Goal: Navigation & Orientation: Find specific page/section

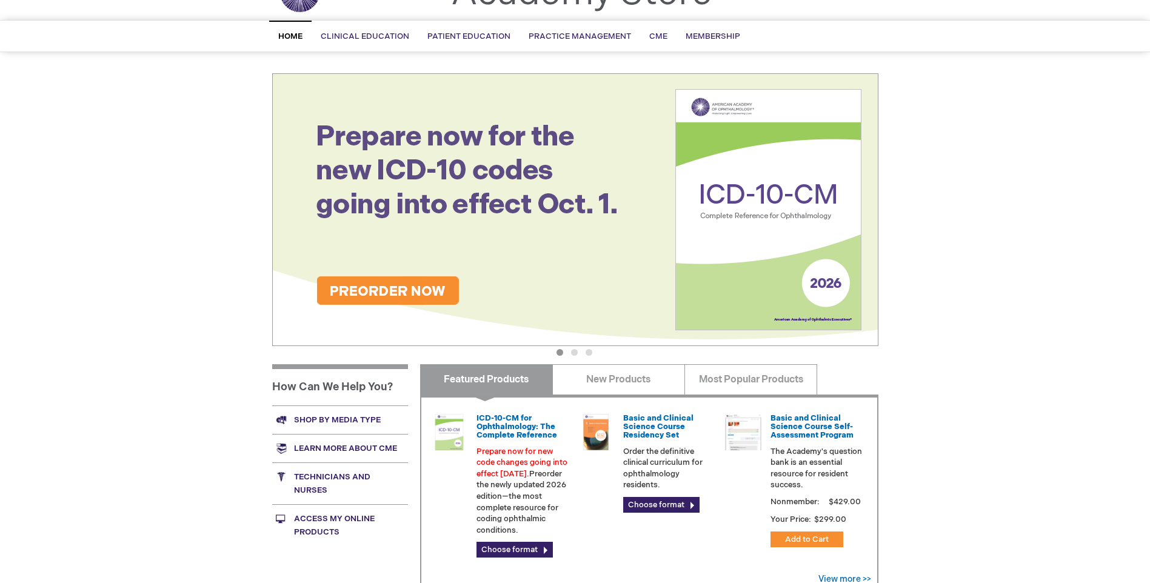
scroll to position [243, 0]
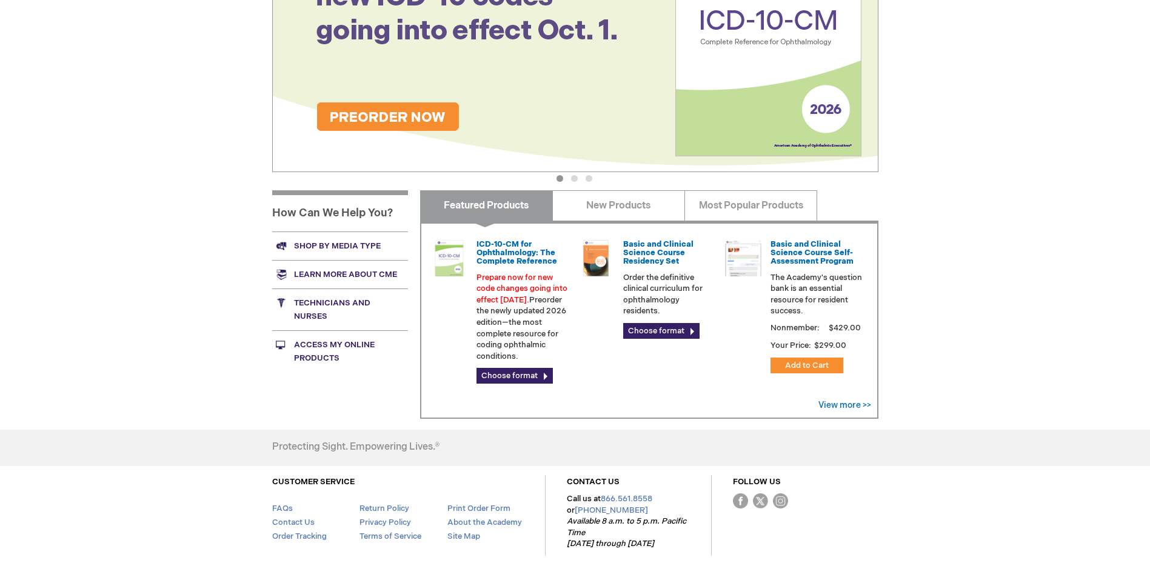
click at [338, 246] on link "Shop by media type" at bounding box center [340, 246] width 136 height 29
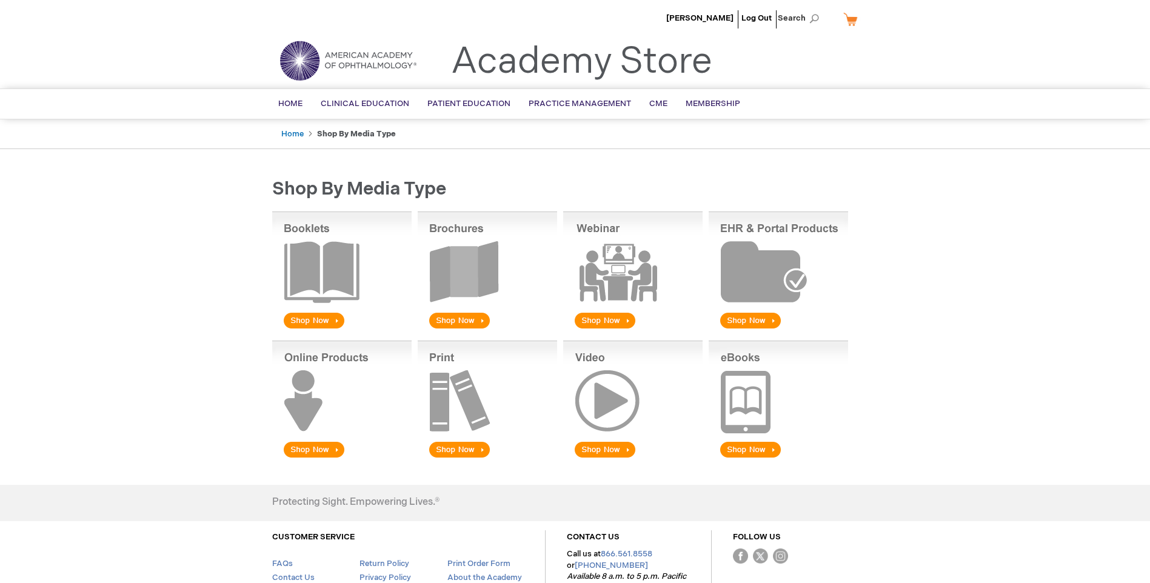
click at [464, 287] on img at bounding box center [487, 271] width 139 height 119
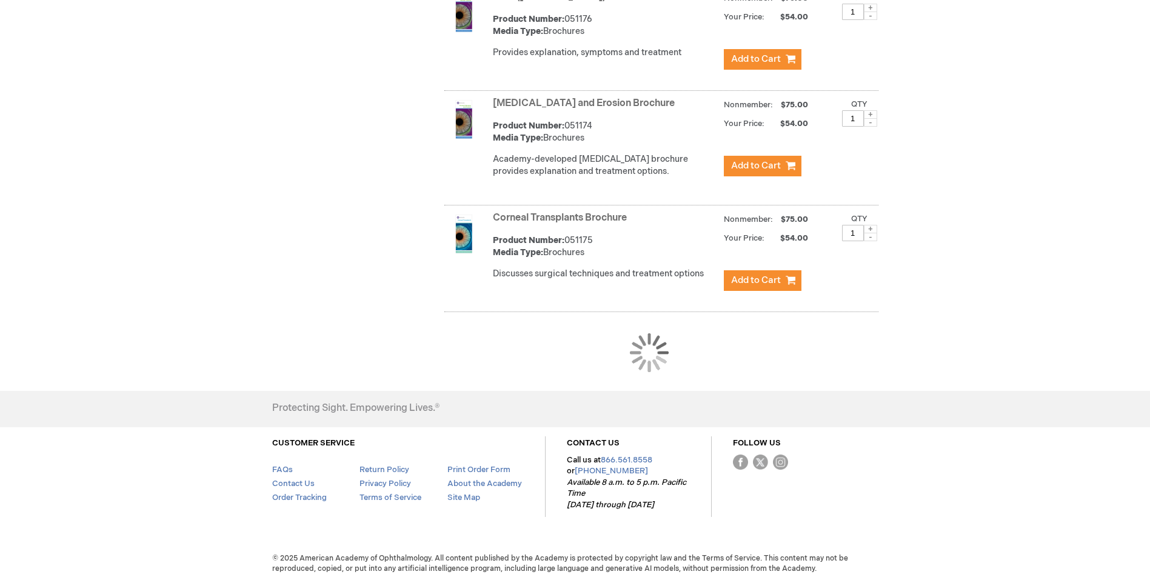
scroll to position [1063, 0]
